Goal: Obtain resource: Obtain resource

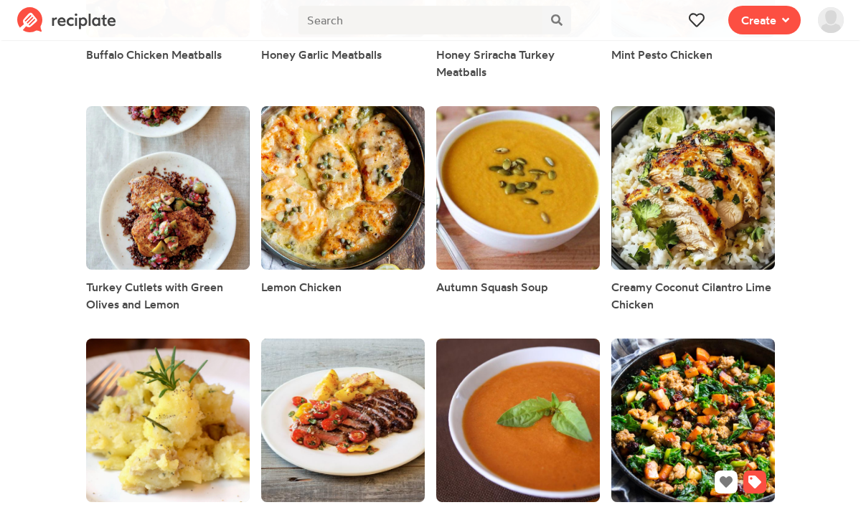
scroll to position [502, 0]
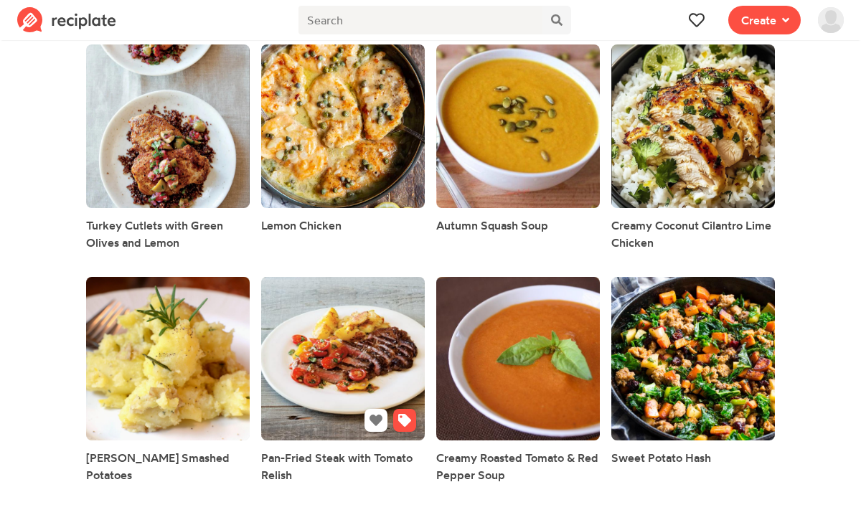
click at [362, 370] on link at bounding box center [343, 359] width 164 height 164
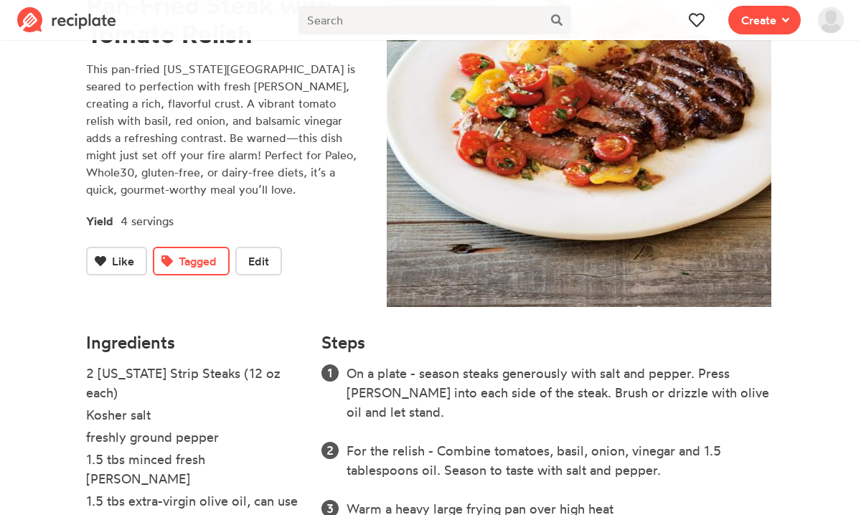
scroll to position [389, 0]
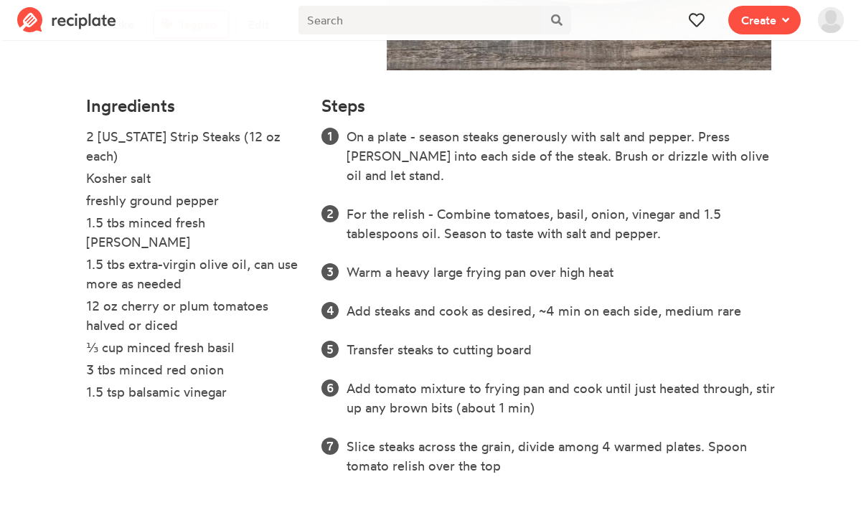
drag, startPoint x: 232, startPoint y: 377, endPoint x: 81, endPoint y: 131, distance: 288.6
click at [81, 131] on div "Ingredients 2 [US_STATE] Strip Steaks (12 oz each) Kosher salt freshly ground p…" at bounding box center [194, 296] width 235 height 416
copy ul "2 [US_STATE] Strip Steaks (12 oz each) Kosher salt freshly ground pepper 1.5 tb…"
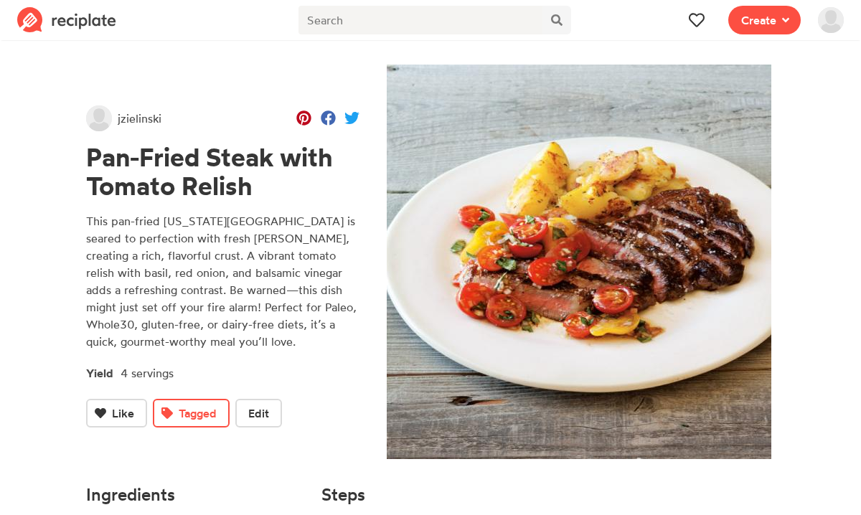
drag, startPoint x: 260, startPoint y: 189, endPoint x: 68, endPoint y: 161, distance: 194.2
click at [68, 161] on section "jzielinski Pan-Fried Steak with Tomato Relish This pan-fried [US_STATE] Strip i…" at bounding box center [430, 474] width 861 height 860
copy h1 "Pan-Fried Steak with Tomato Relish"
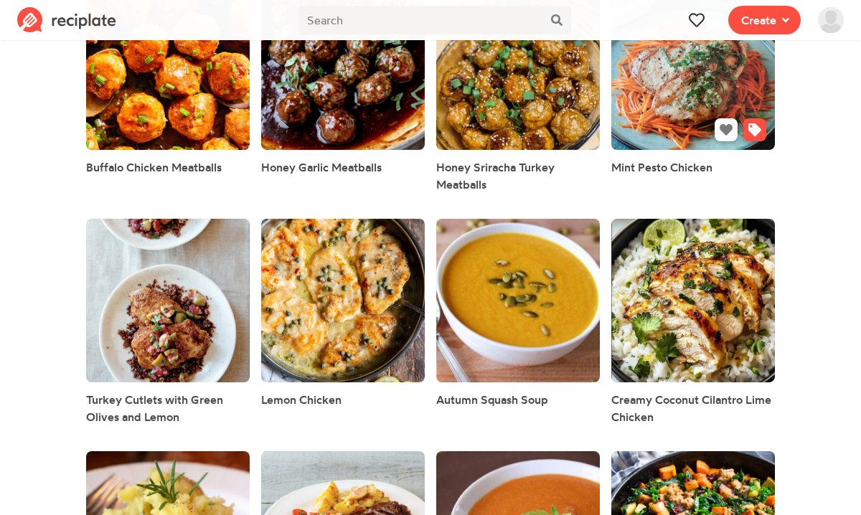
scroll to position [255, 0]
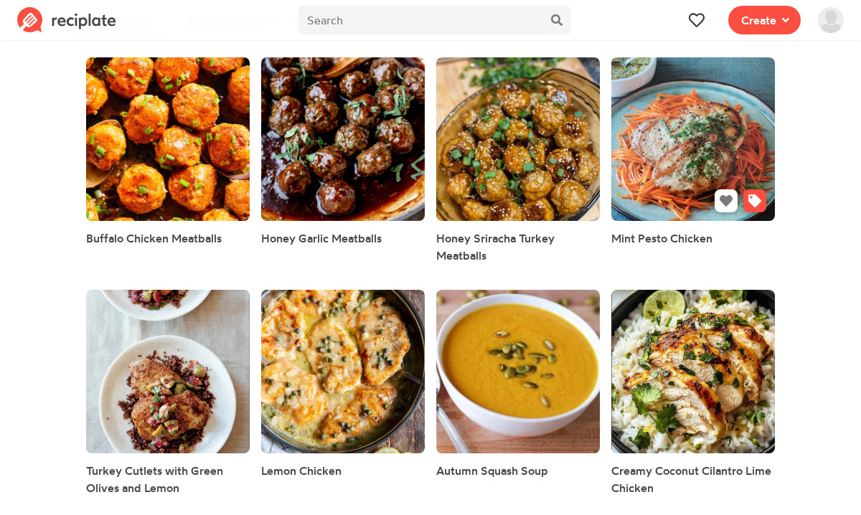
click at [695, 159] on link at bounding box center [693, 139] width 164 height 164
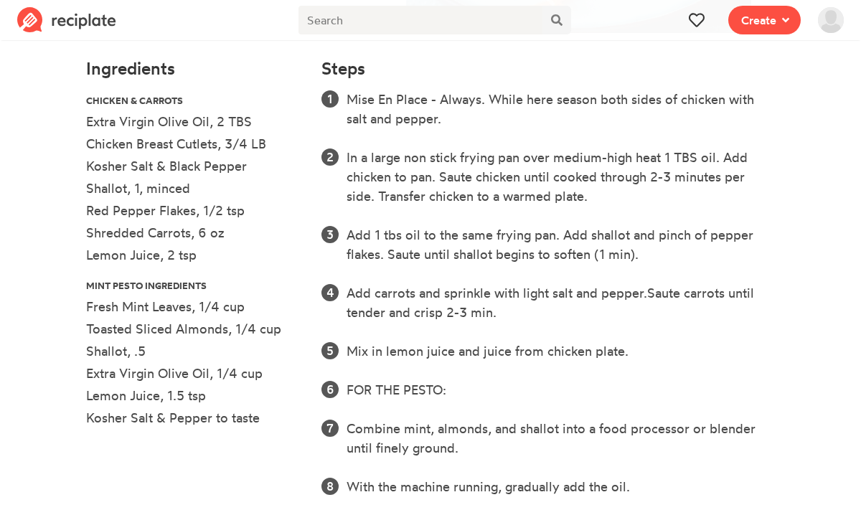
scroll to position [418, 0]
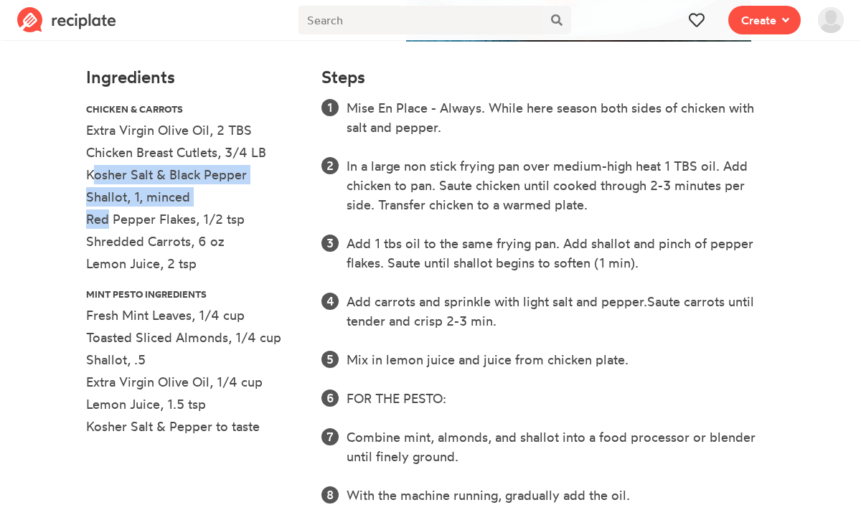
drag, startPoint x: 85, startPoint y: 170, endPoint x: 102, endPoint y: 210, distance: 43.1
click at [102, 212] on div "Ingredients Chicken & Carrots Extra Virgin Olive Oil, 2 TBS Chicken Breast Cutl…" at bounding box center [194, 325] width 235 height 532
click at [102, 210] on li "Red Pepper Flakes, 1/2 tsp" at bounding box center [195, 221] width 218 height 22
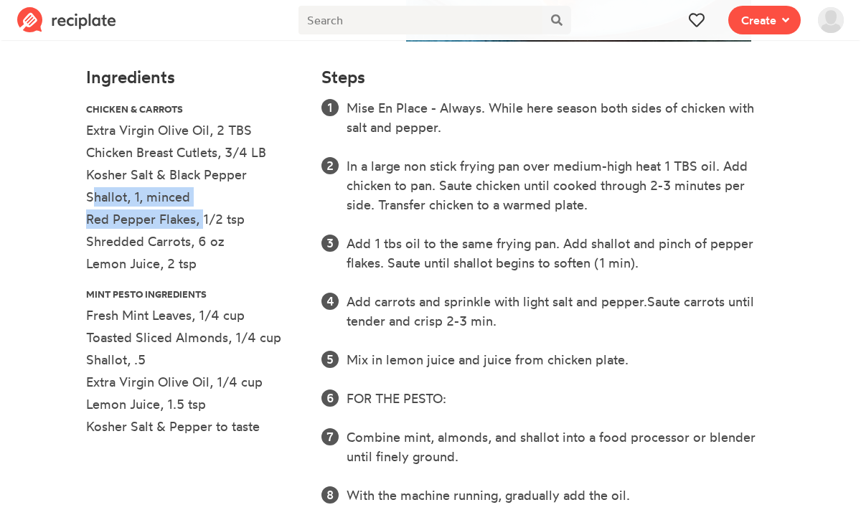
drag, startPoint x: 89, startPoint y: 198, endPoint x: 197, endPoint y: 222, distance: 111.1
click at [197, 222] on ul "Chicken & Carrots Extra Virgin Olive Oil, 2 TBS Chicken Breast Cutlets, 3/4 LB …" at bounding box center [195, 273] width 218 height 351
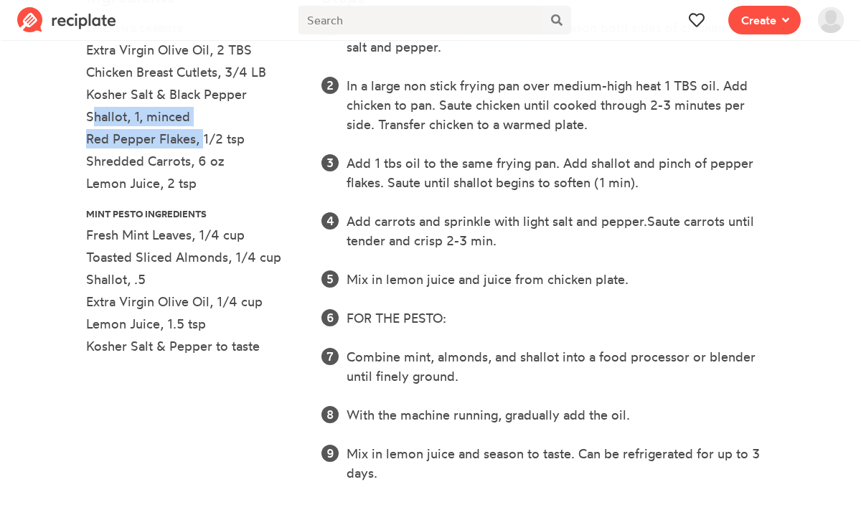
scroll to position [505, 0]
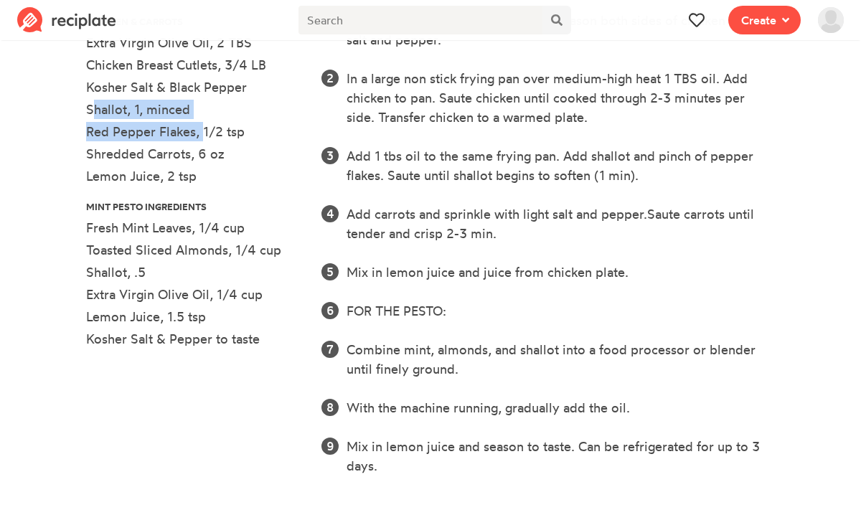
copy ul "Shallot, 1, minced Red Pepper Flakes,"
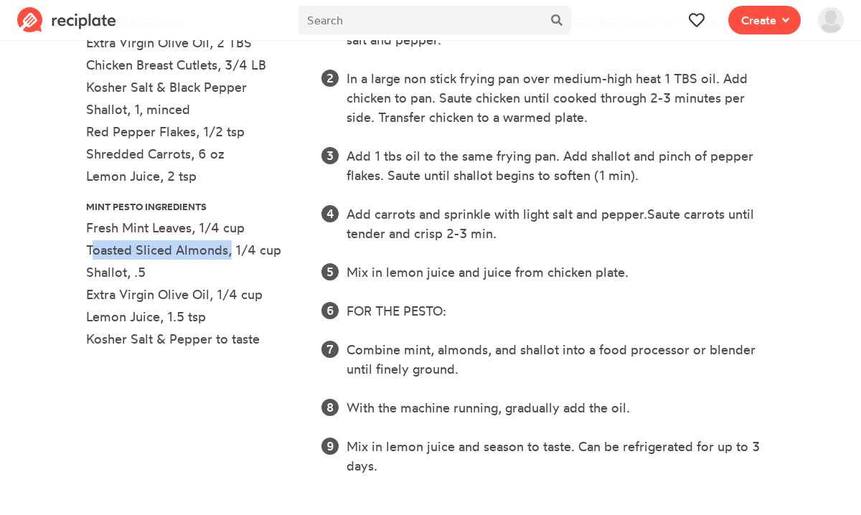
drag, startPoint x: 88, startPoint y: 250, endPoint x: 224, endPoint y: 255, distance: 136.4
click at [224, 255] on li "Toasted Sliced Almonds, 1/4 cup" at bounding box center [195, 251] width 218 height 22
copy li "Toasted Sliced Almonds"
